Goal: Information Seeking & Learning: Learn about a topic

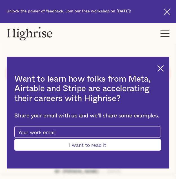
click at [160, 66] on img at bounding box center [160, 68] width 6 height 6
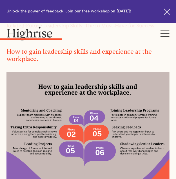
scroll to position [1025, 0]
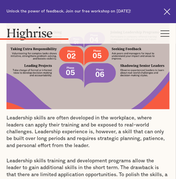
click at [168, 11] on img at bounding box center [167, 11] width 6 height 6
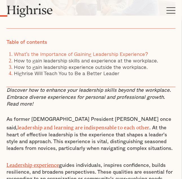
scroll to position [278, 0]
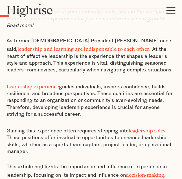
click at [155, 89] on p "Leadership experience guides individuals, inspires confidence, builds resilienc…" at bounding box center [90, 99] width 169 height 35
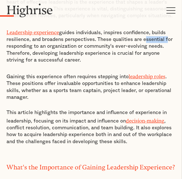
scroll to position [333, 0]
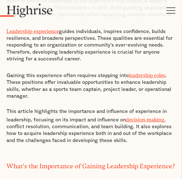
click at [155, 89] on p "Gaining this experience often requires stepping into leadership roles . These p…" at bounding box center [90, 85] width 169 height 29
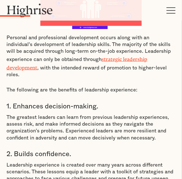
scroll to position [540, 0]
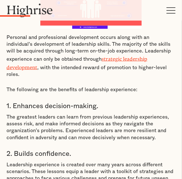
click at [144, 119] on p "The greatest leaders can learn from previous leadership experiences, assess ris…" at bounding box center [90, 127] width 169 height 27
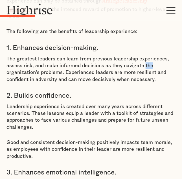
scroll to position [613, 0]
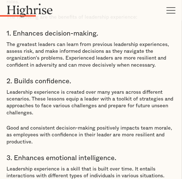
click at [144, 124] on p "Good and consistent decision-making positively impacts team morale, as employee…" at bounding box center [90, 134] width 169 height 21
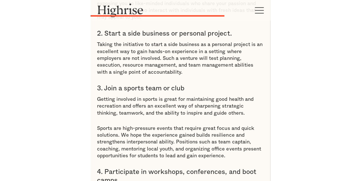
scroll to position [1977, 0]
